Goal: Browse casually

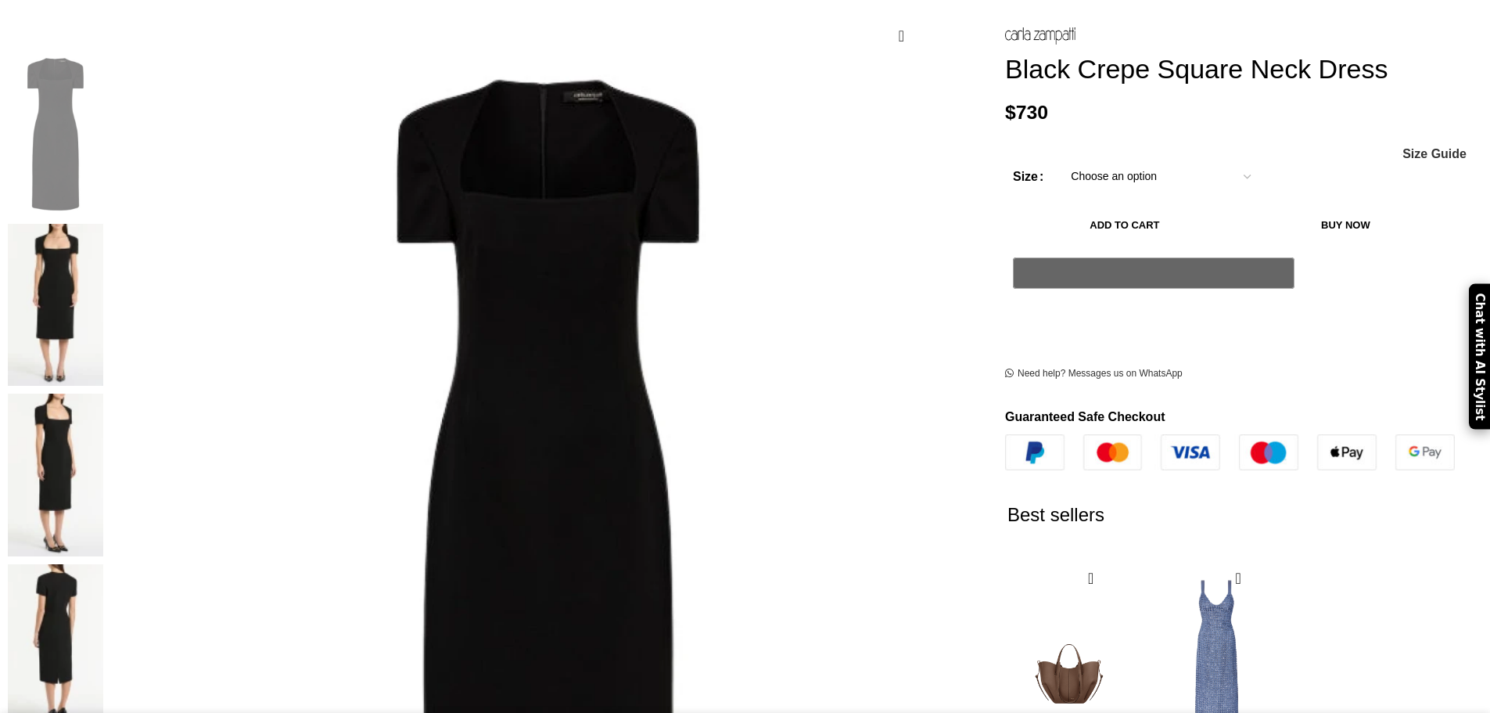
scroll to position [235, 0]
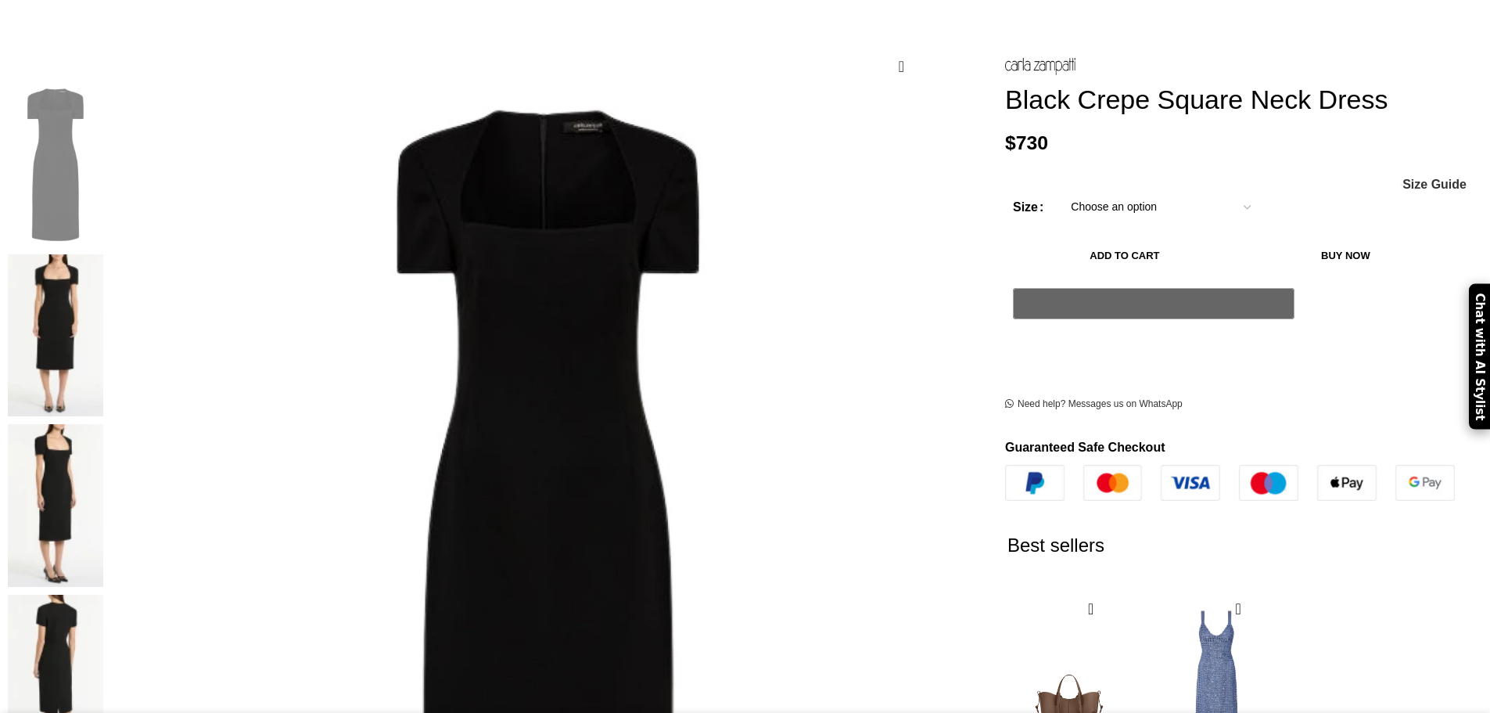
click at [103, 424] on img at bounding box center [55, 505] width 95 height 163
click at [103, 595] on img at bounding box center [55, 676] width 95 height 163
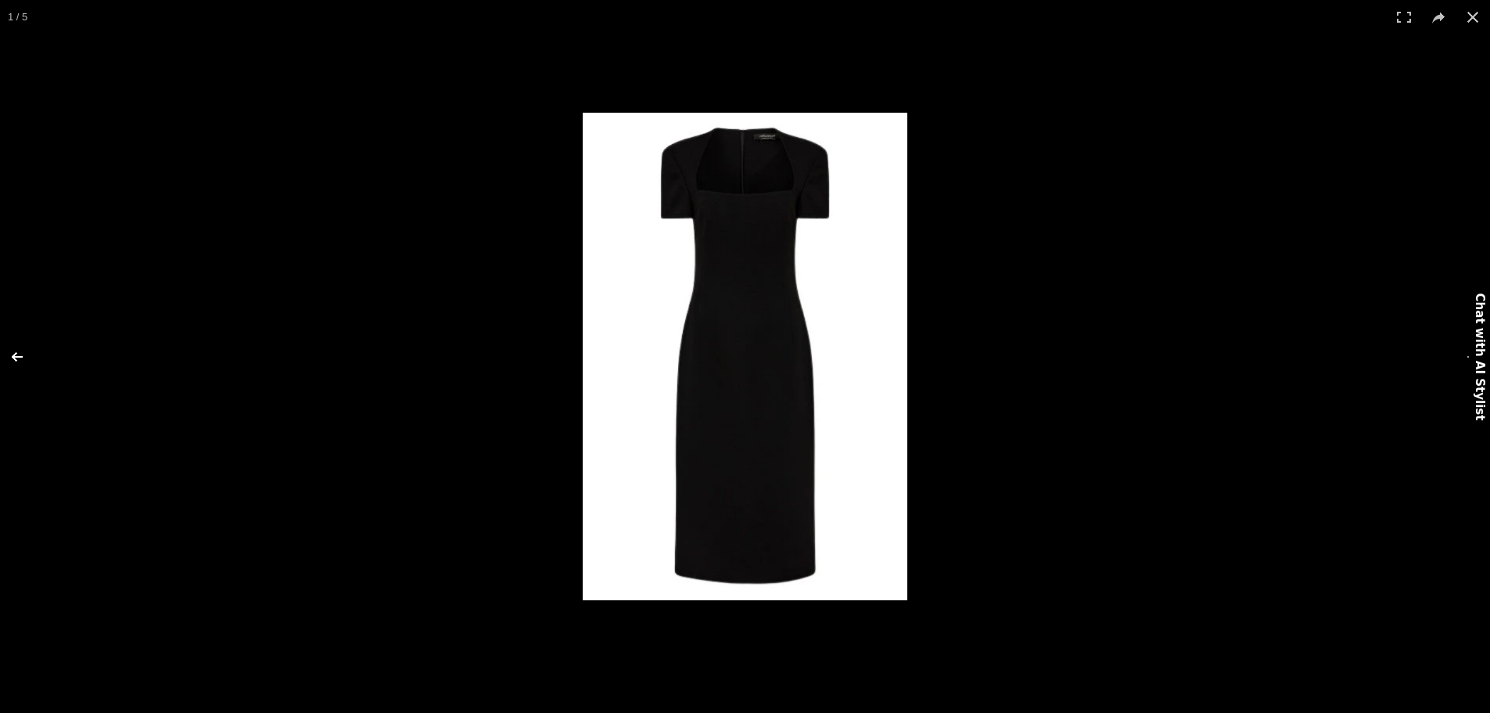
click at [10, 355] on button at bounding box center [27, 357] width 55 height 78
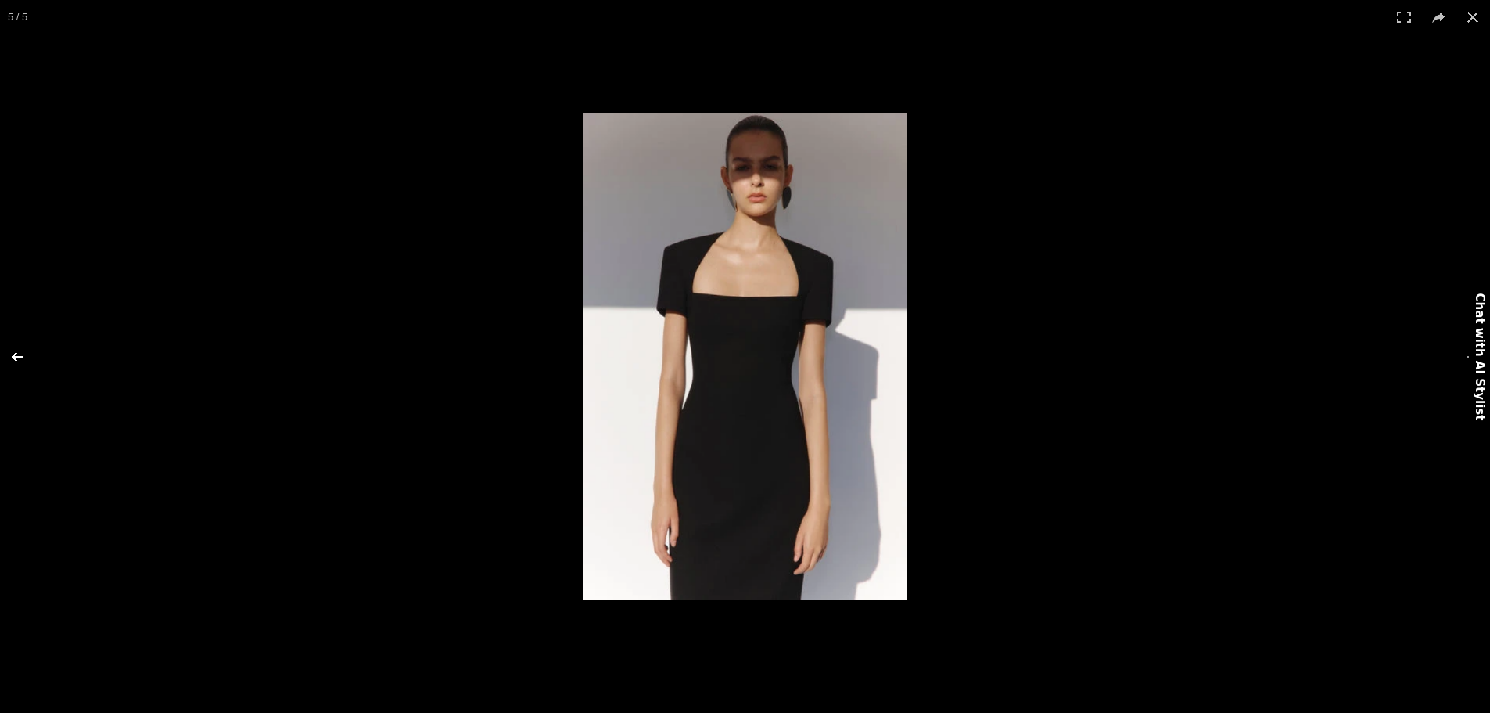
click at [10, 355] on button at bounding box center [27, 357] width 55 height 78
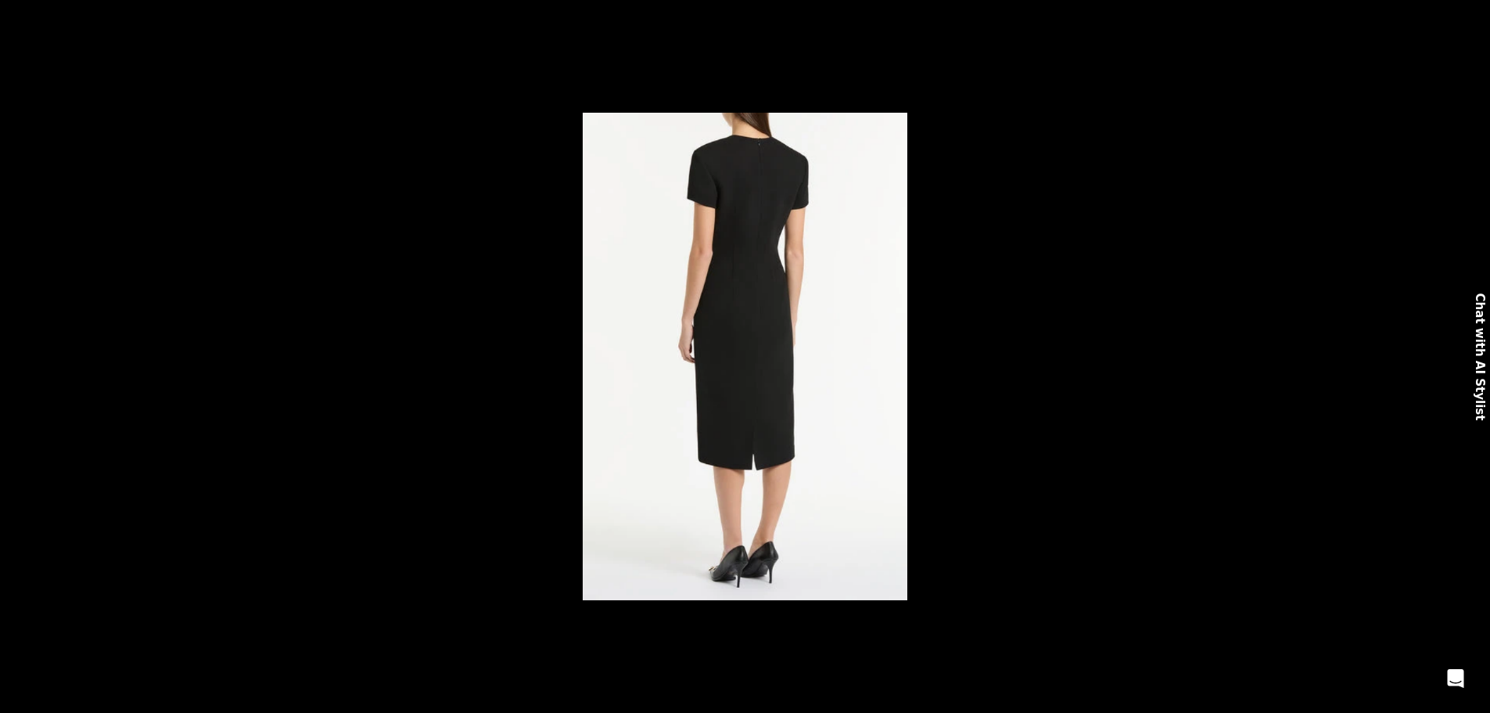
scroll to position [0, 659]
click at [1467, 16] on button at bounding box center [1473, 17] width 34 height 34
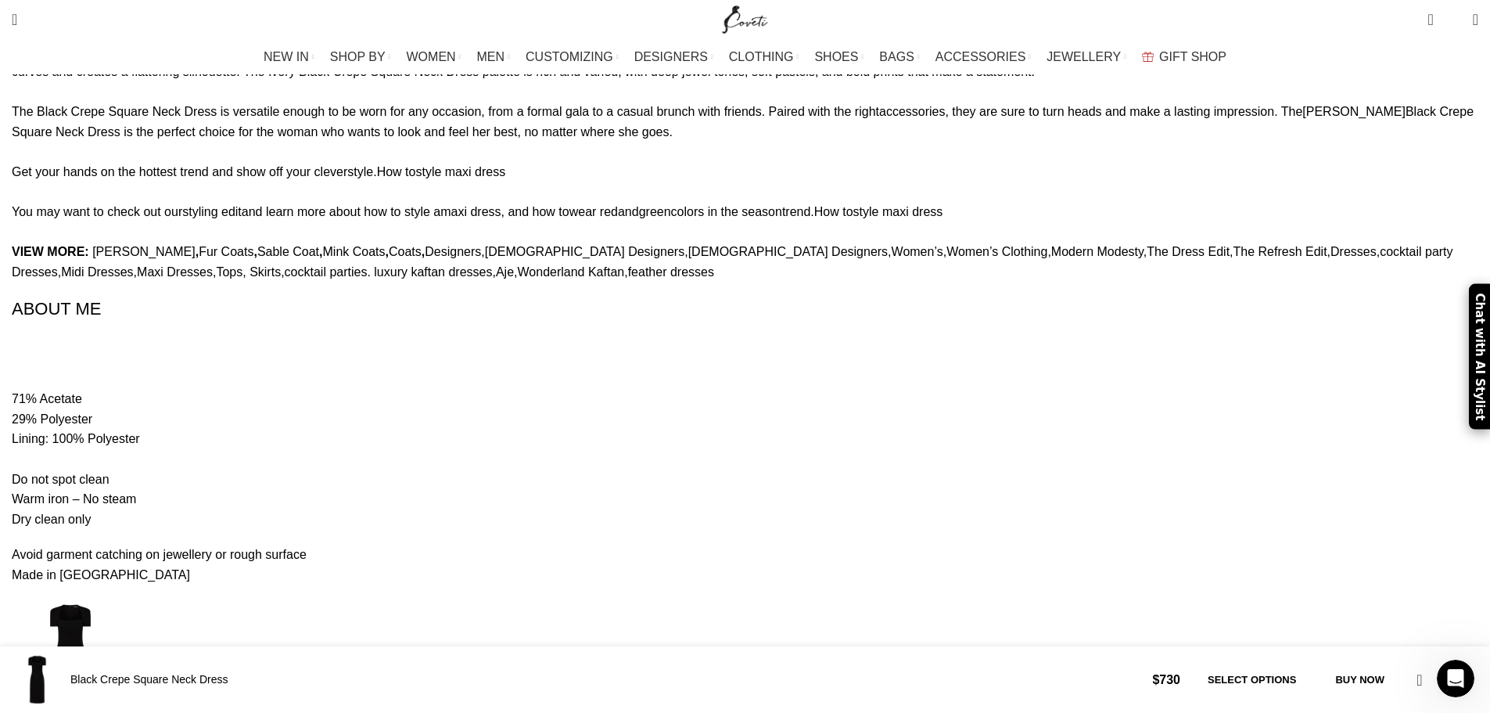
scroll to position [1486, 0]
